Goal: Task Accomplishment & Management: Manage account settings

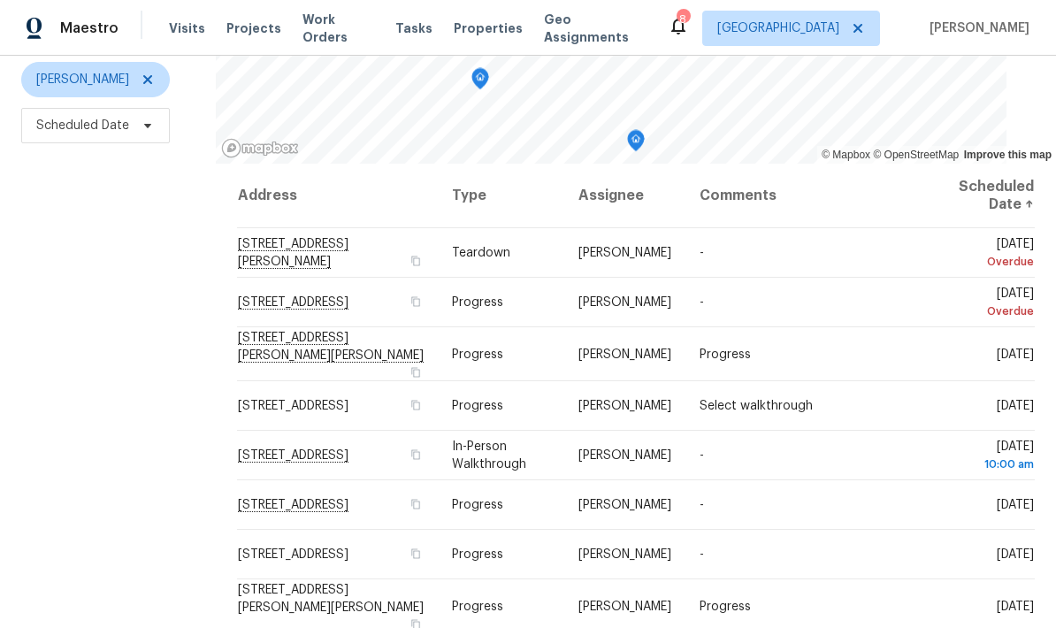
scroll to position [217, 0]
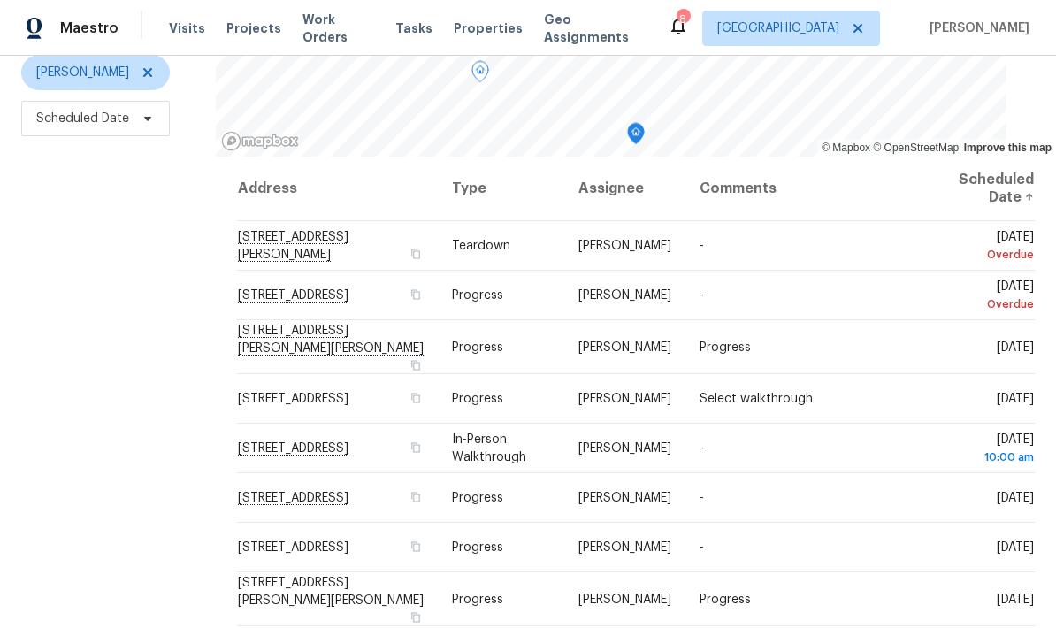
click at [0, 0] on icon at bounding box center [0, 0] width 0 height 0
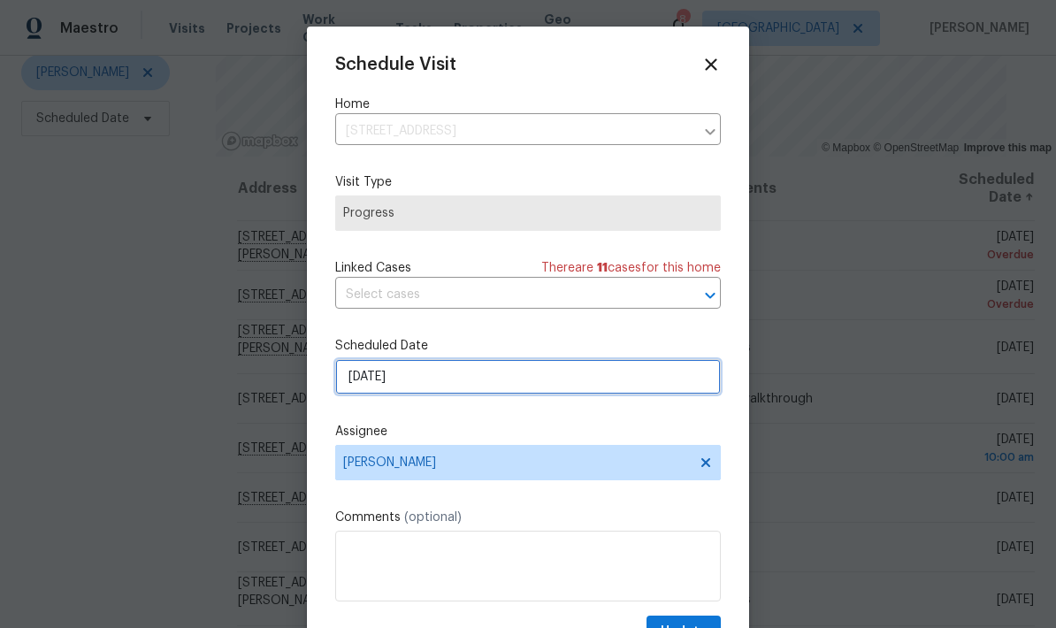
click at [603, 377] on input "[DATE]" at bounding box center [527, 376] width 385 height 35
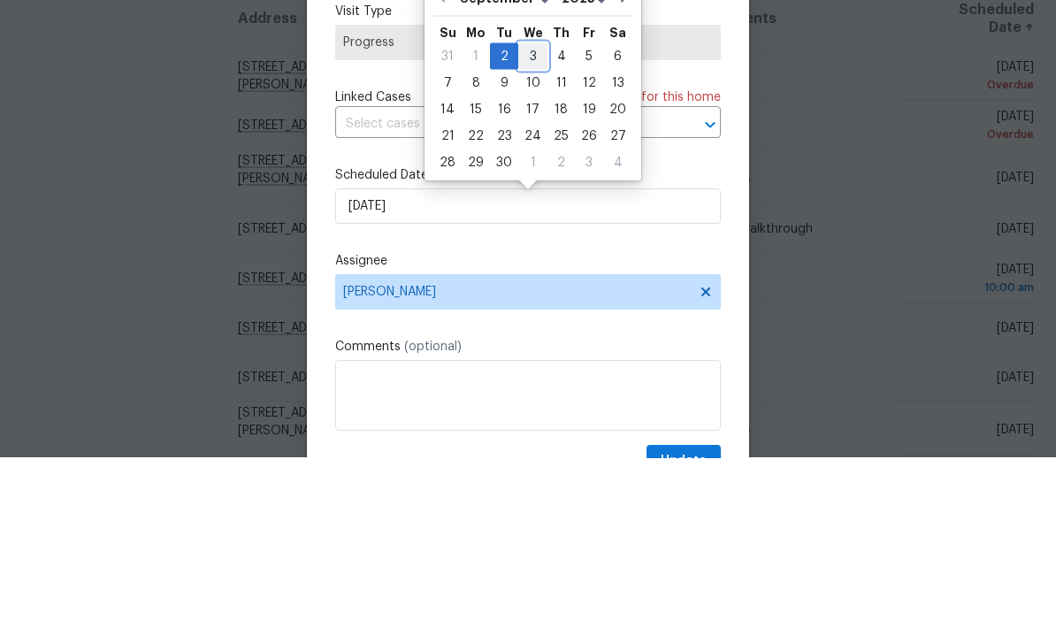
click at [527, 214] on div "3" at bounding box center [532, 226] width 29 height 25
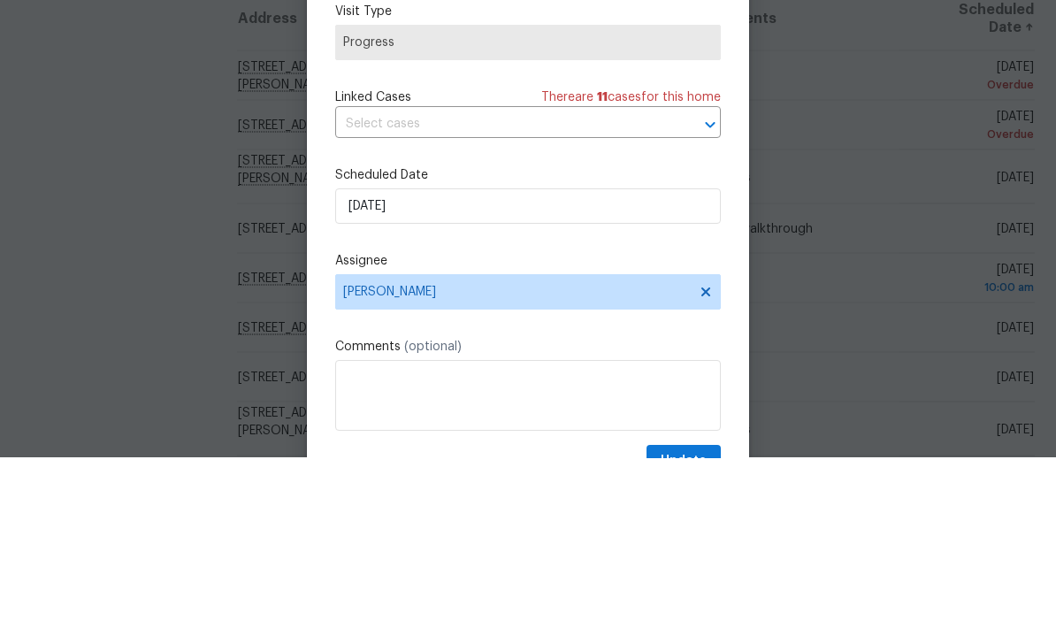
type input "[DATE]"
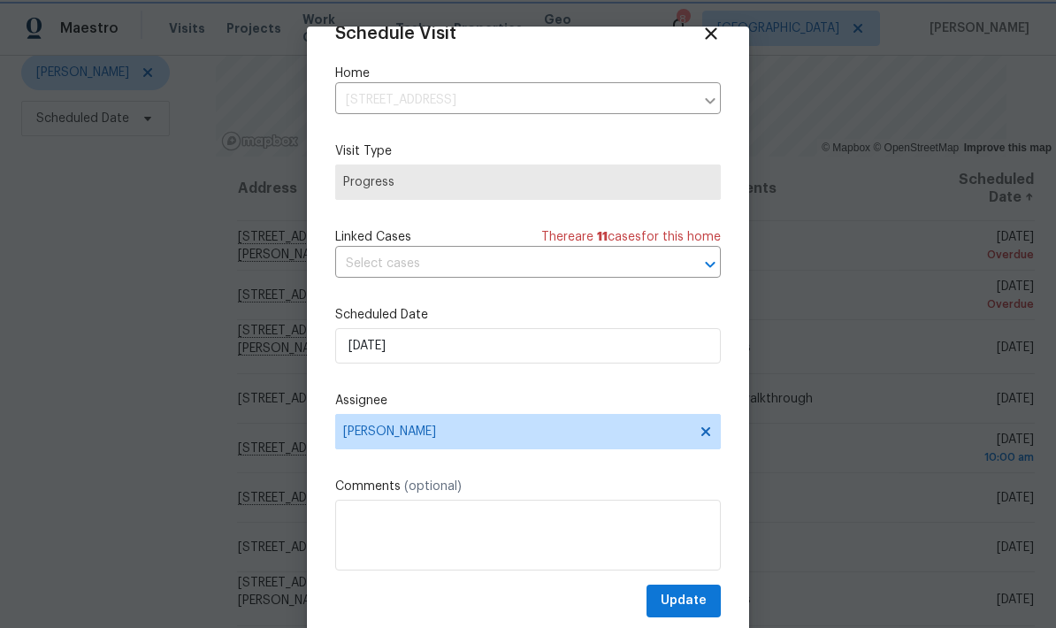
scroll to position [34, 0]
click at [692, 599] on span "Update" at bounding box center [683, 601] width 46 height 22
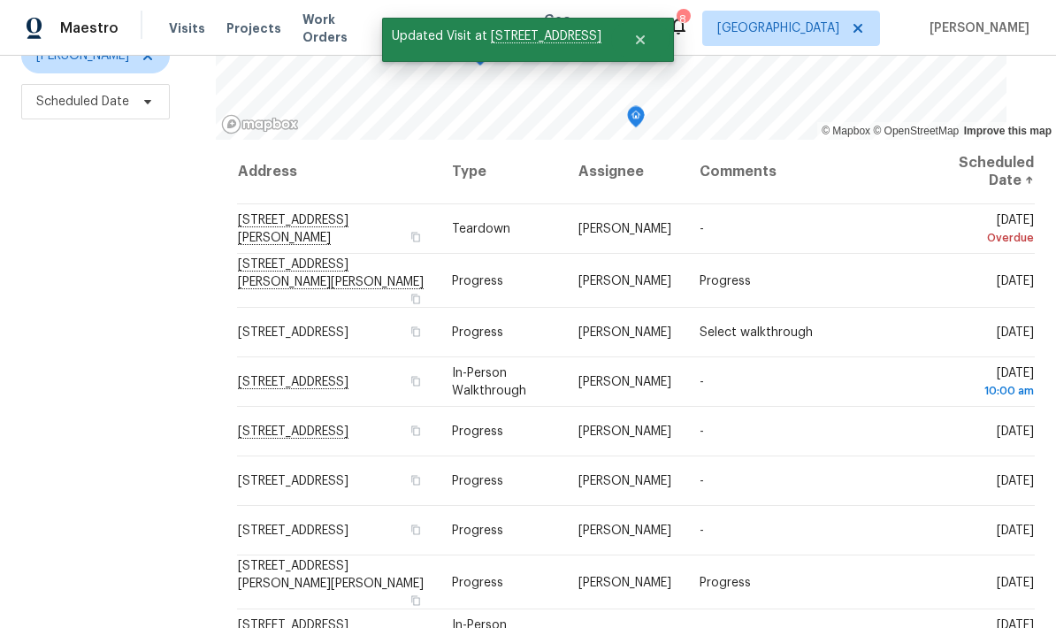
scroll to position [234, 0]
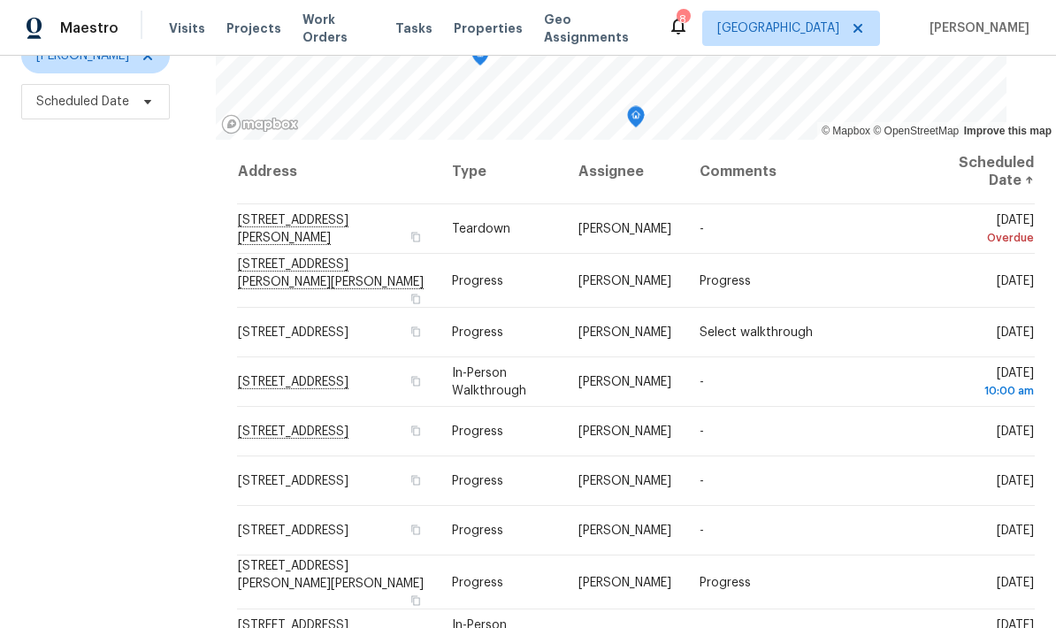
click at [0, 0] on icon at bounding box center [0, 0] width 0 height 0
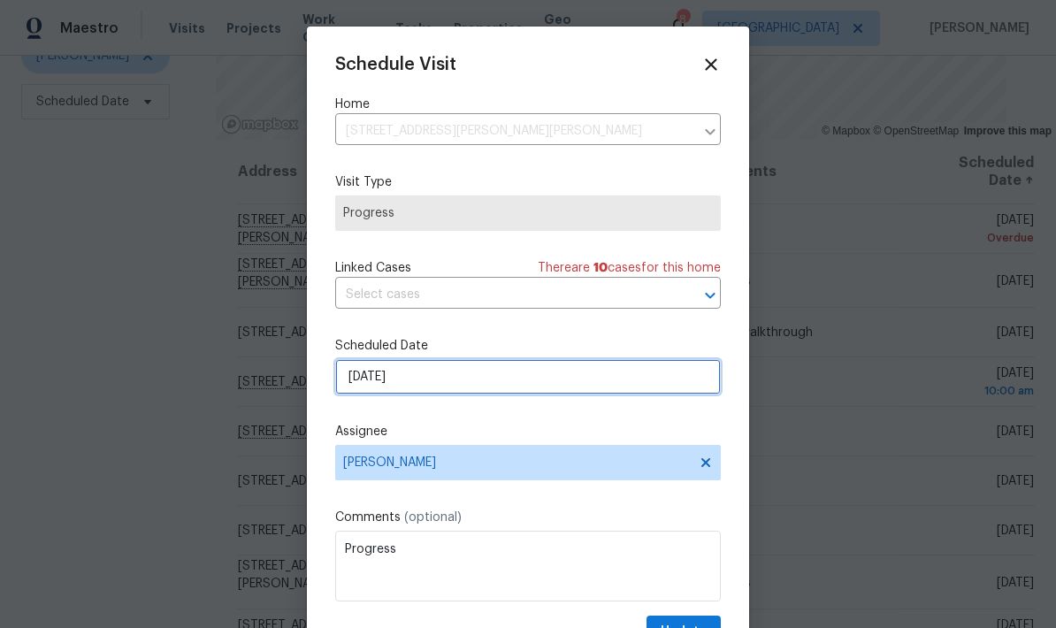
click at [553, 394] on input "[DATE]" at bounding box center [527, 376] width 385 height 35
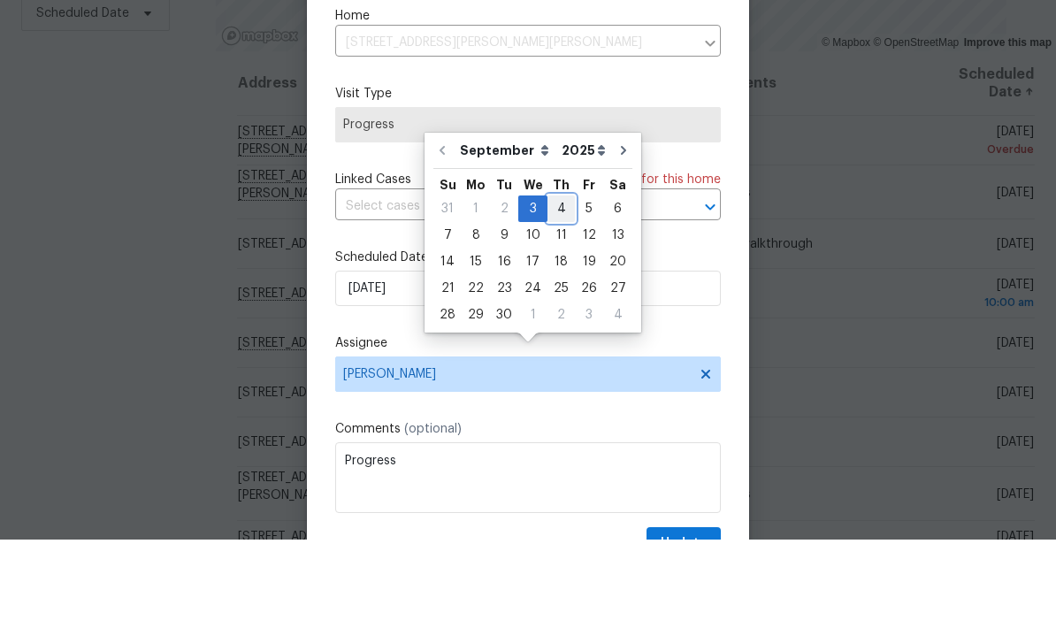
click at [556, 285] on div "4" at bounding box center [560, 297] width 27 height 25
type input "[DATE]"
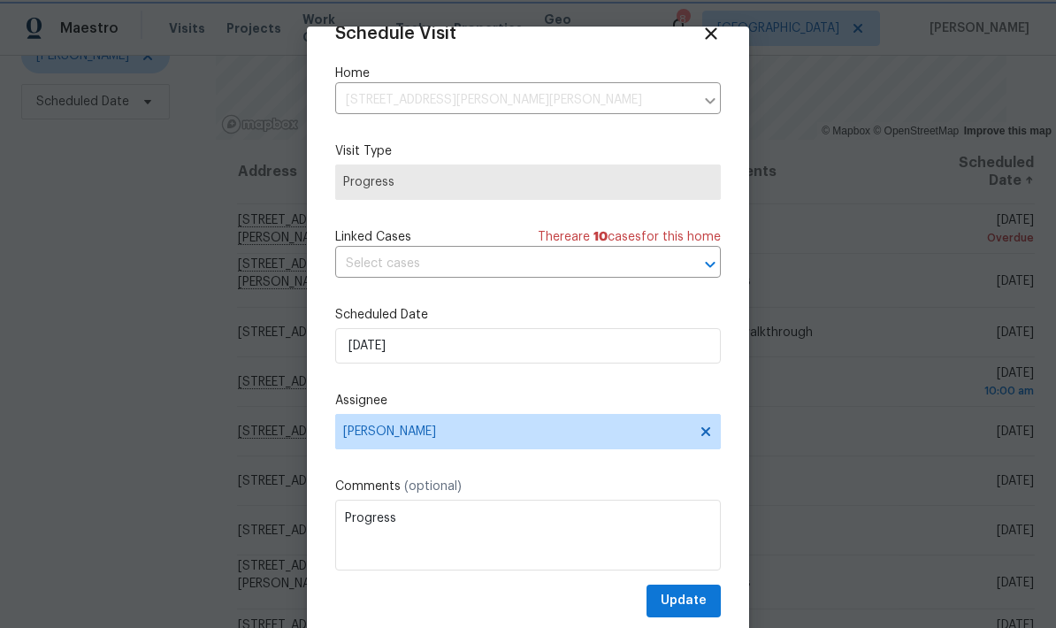
scroll to position [34, 0]
click at [698, 598] on span "Update" at bounding box center [683, 601] width 46 height 22
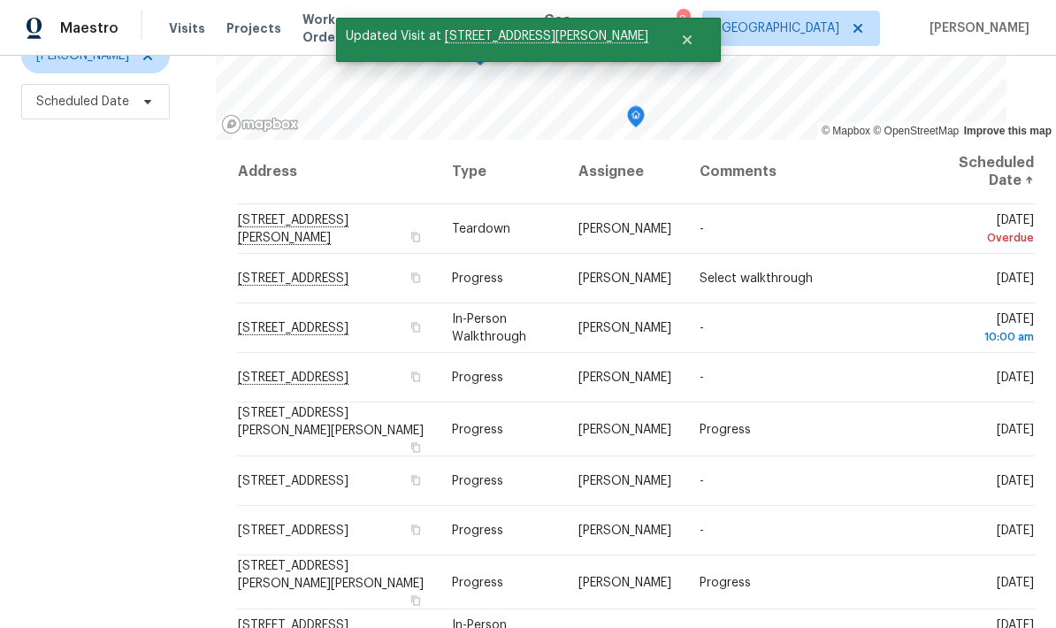
click at [133, 450] on div "Filters Reset ​ Type [PERSON_NAME] Scheduled Date" at bounding box center [108, 257] width 216 height 767
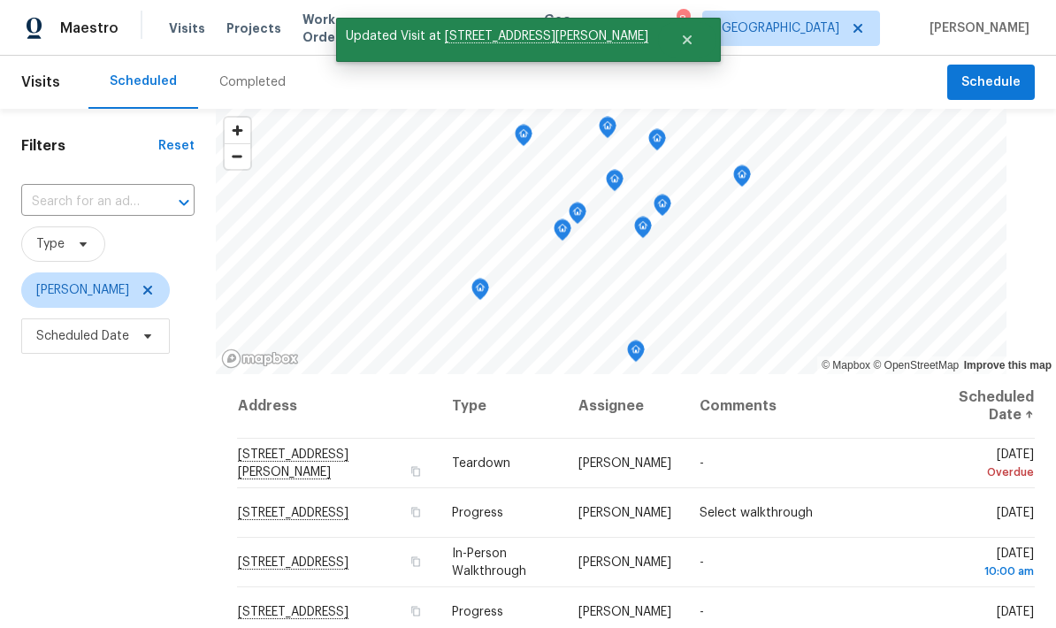
scroll to position [0, 0]
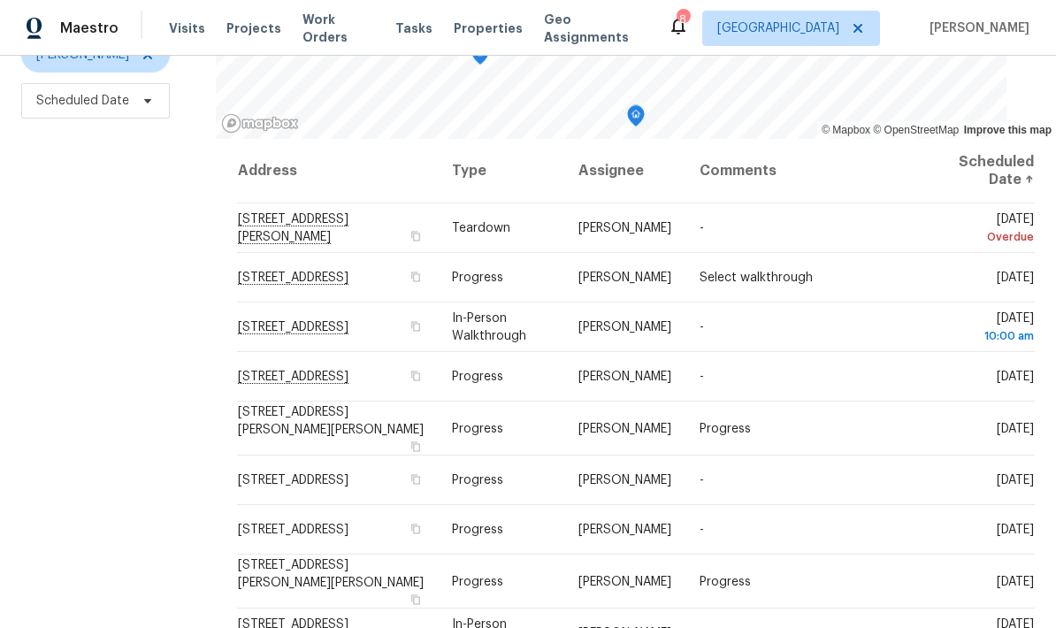
scroll to position [234, 0]
click at [420, 331] on icon "button" at bounding box center [415, 327] width 9 height 10
click at [423, 335] on button "button" at bounding box center [416, 327] width 16 height 16
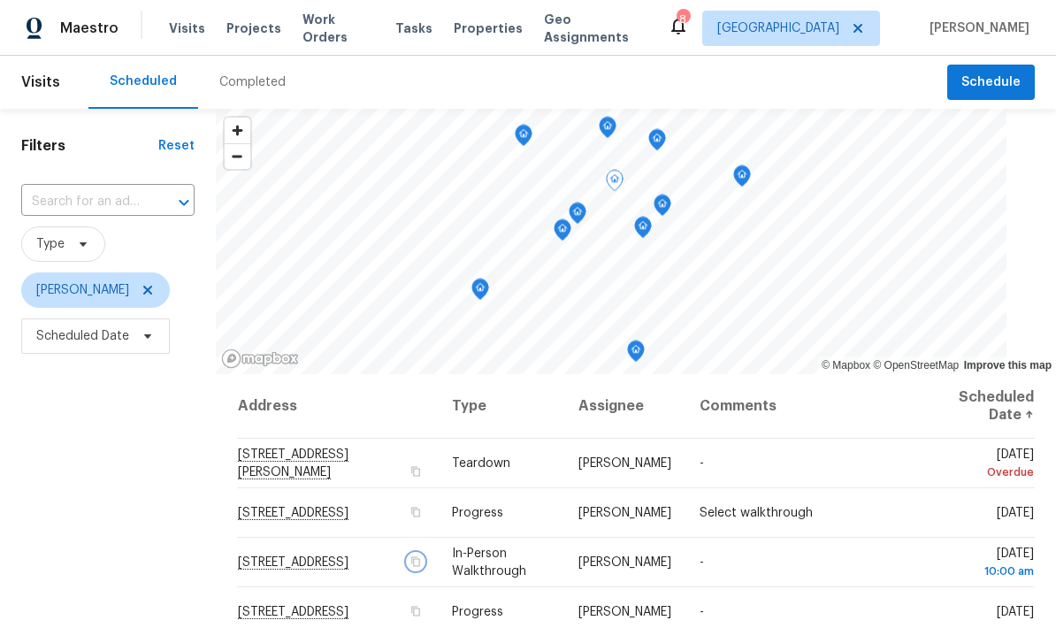
scroll to position [0, 0]
